Goal: Task Accomplishment & Management: Use online tool/utility

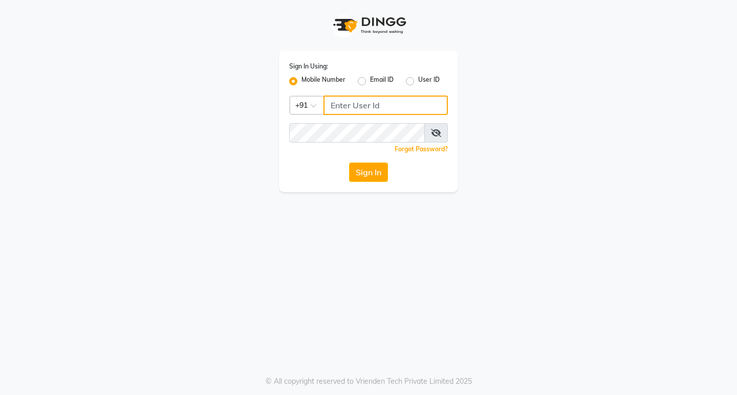
click at [331, 107] on input "Username" at bounding box center [385, 105] width 124 height 19
type input "8655000275"
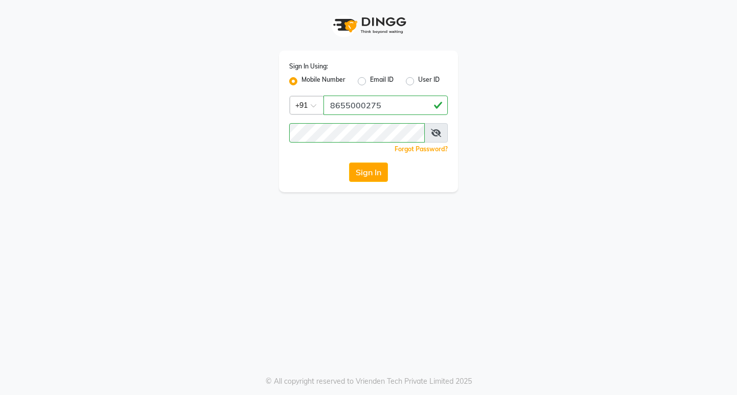
click at [363, 164] on button "Sign In" at bounding box center [368, 172] width 39 height 19
